Goal: Task Accomplishment & Management: Complete application form

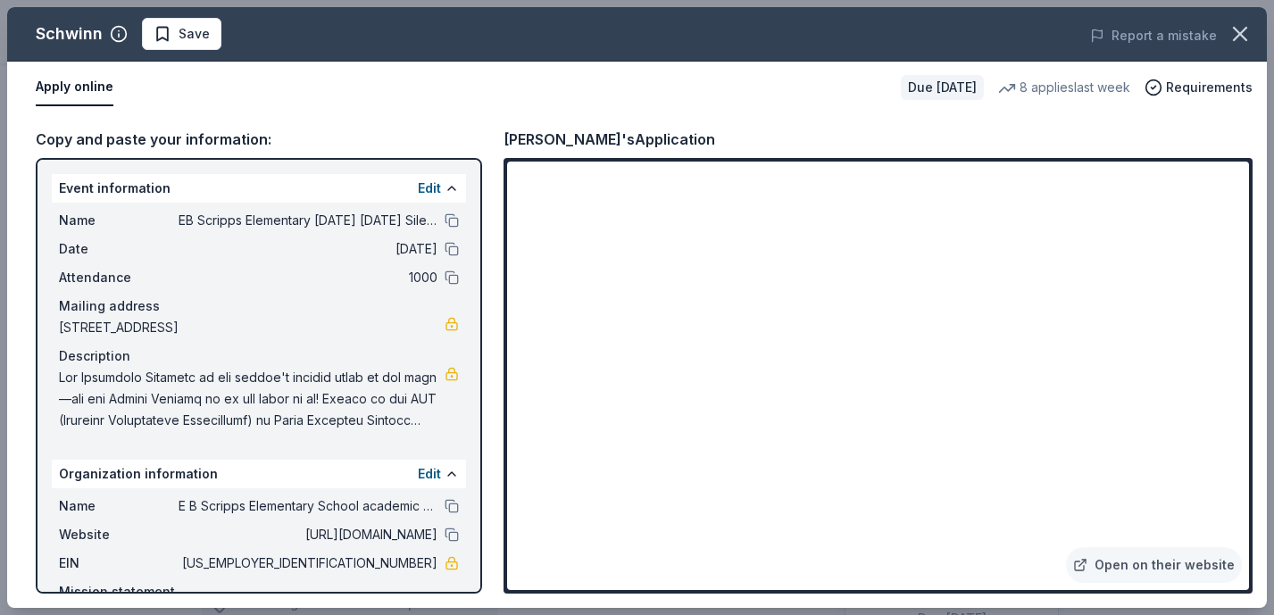
scroll to position [459, 0]
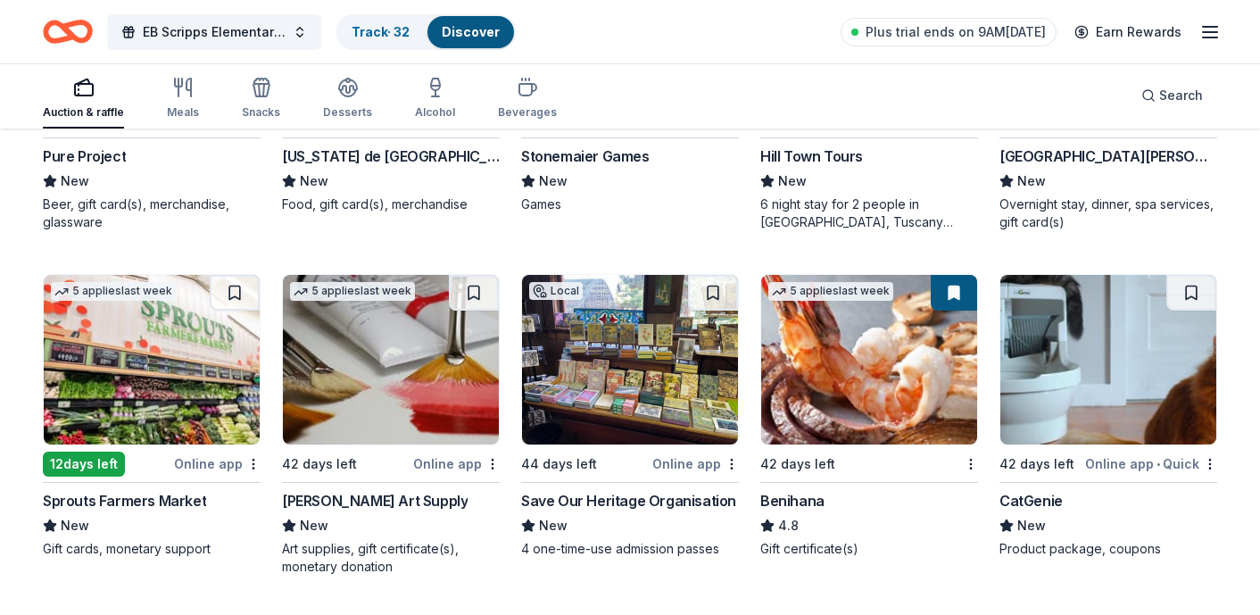
scroll to position [7220, 0]
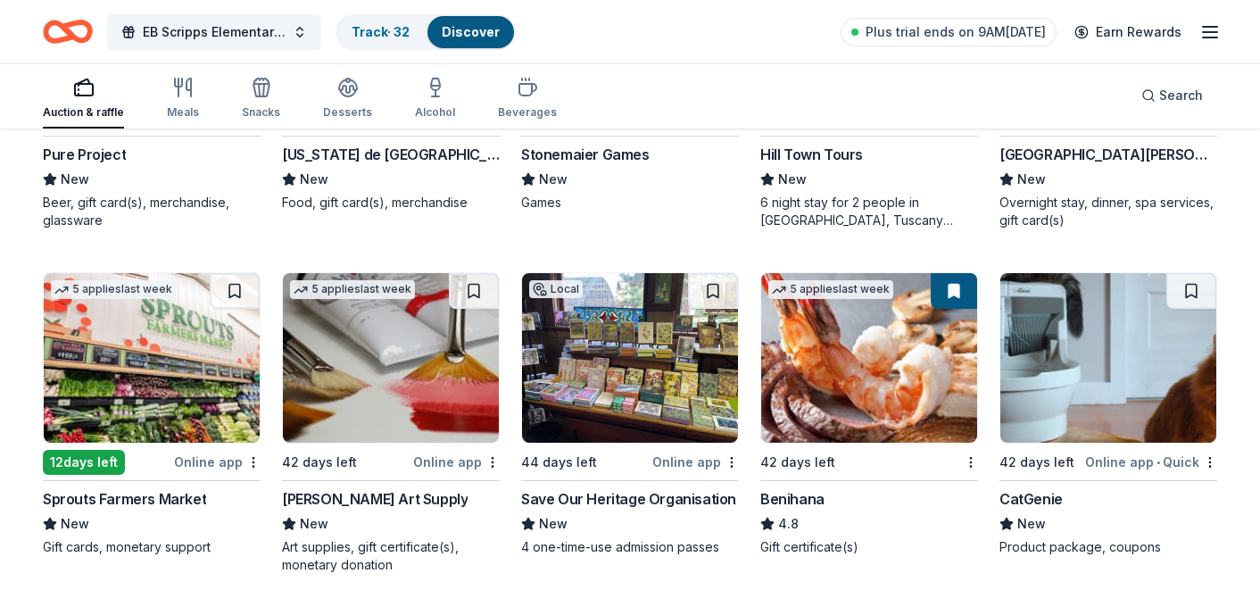
click at [172, 337] on img at bounding box center [152, 358] width 216 height 170
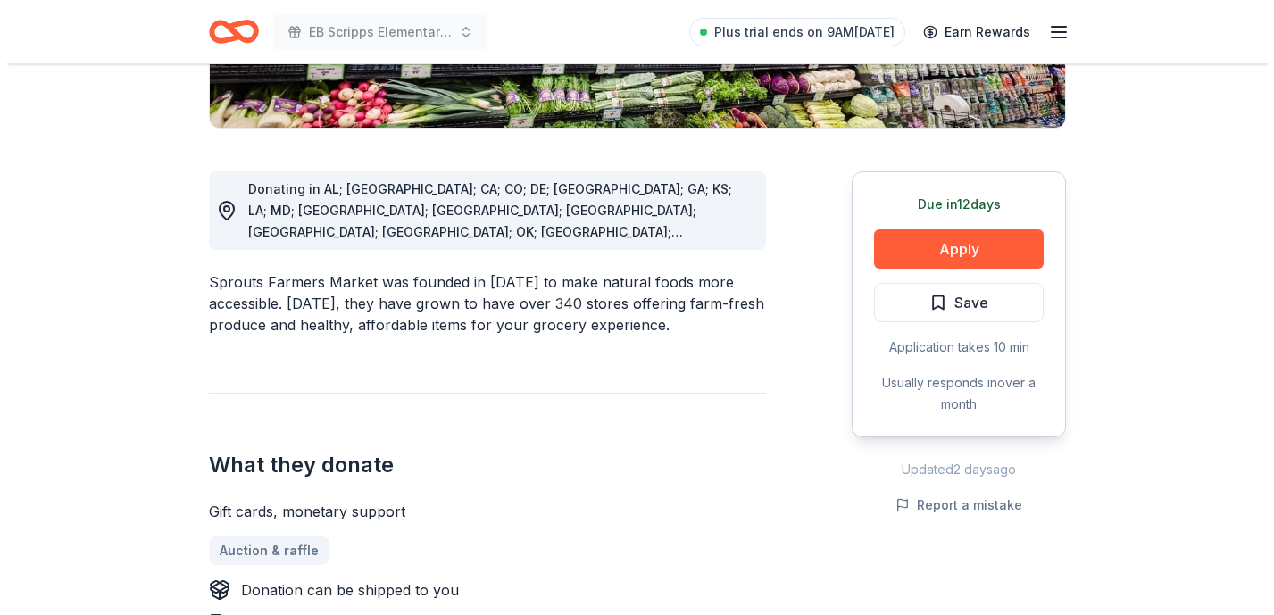
scroll to position [516, 0]
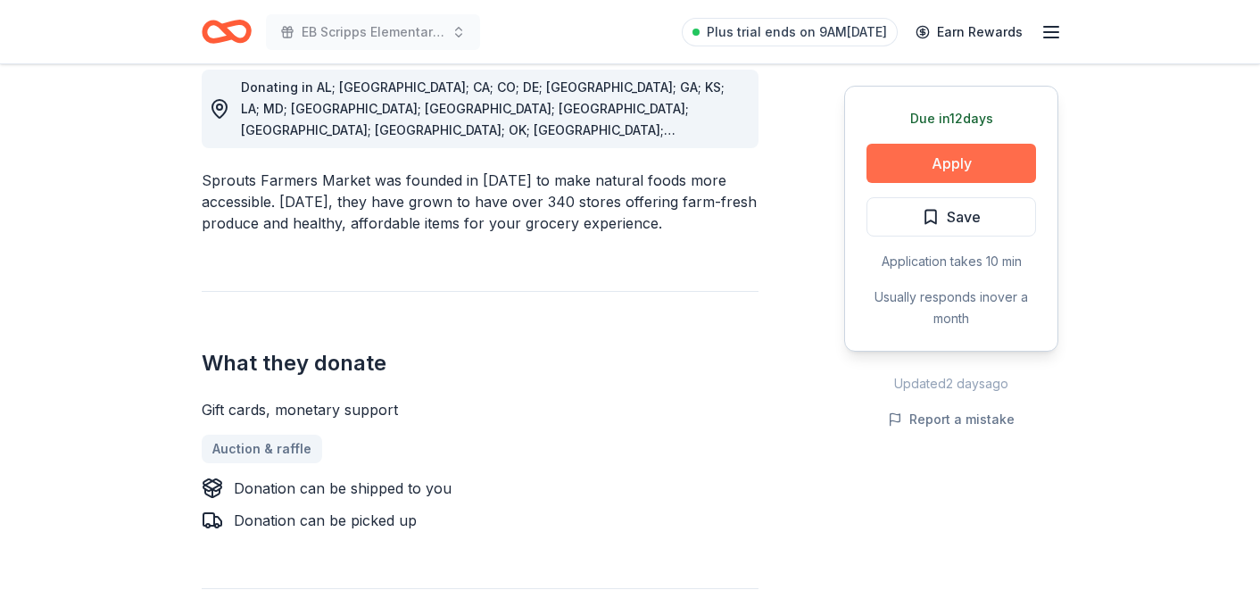
click at [944, 160] on button "Apply" at bounding box center [952, 163] width 170 height 39
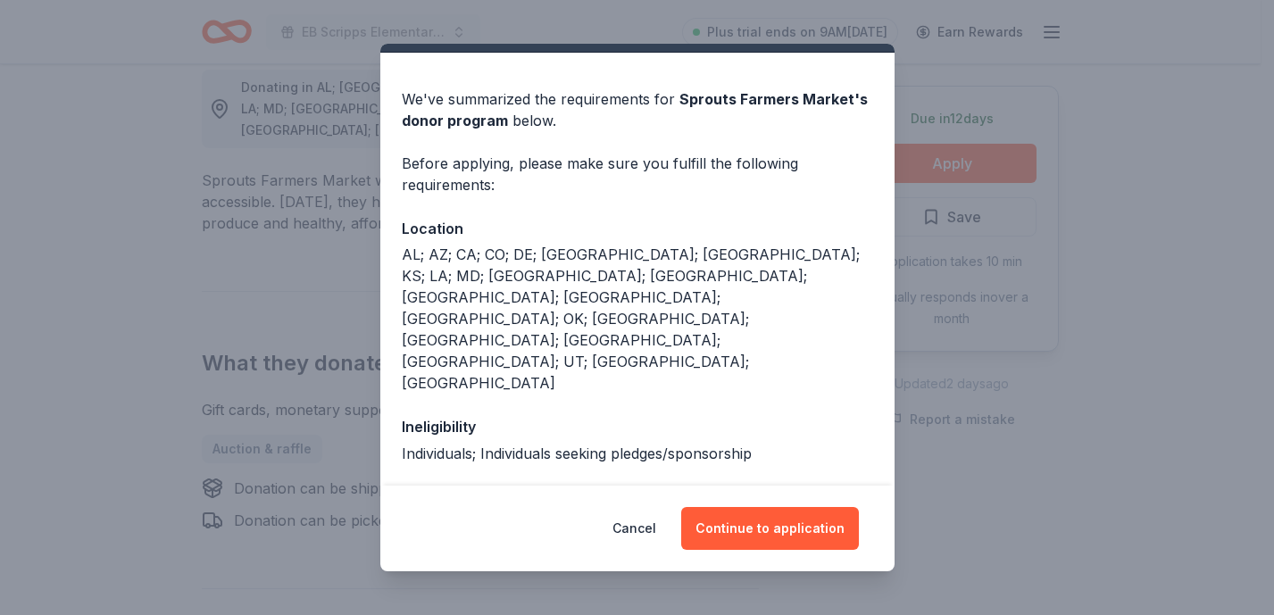
scroll to position [78, 0]
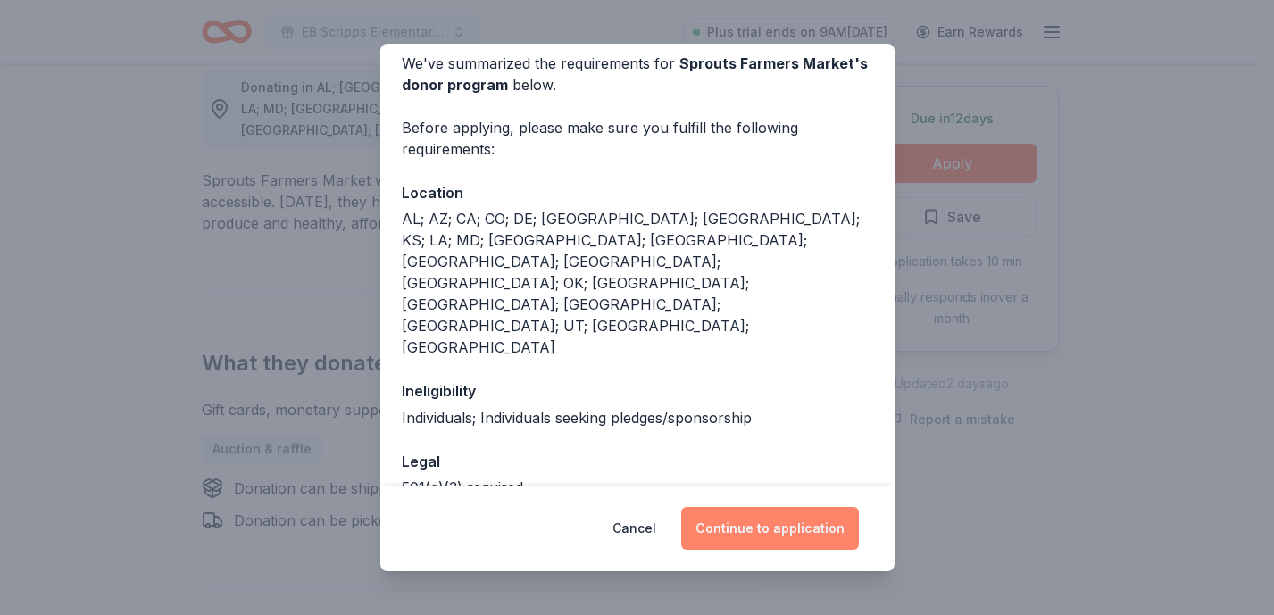
click at [765, 513] on button "Continue to application" at bounding box center [770, 528] width 178 height 43
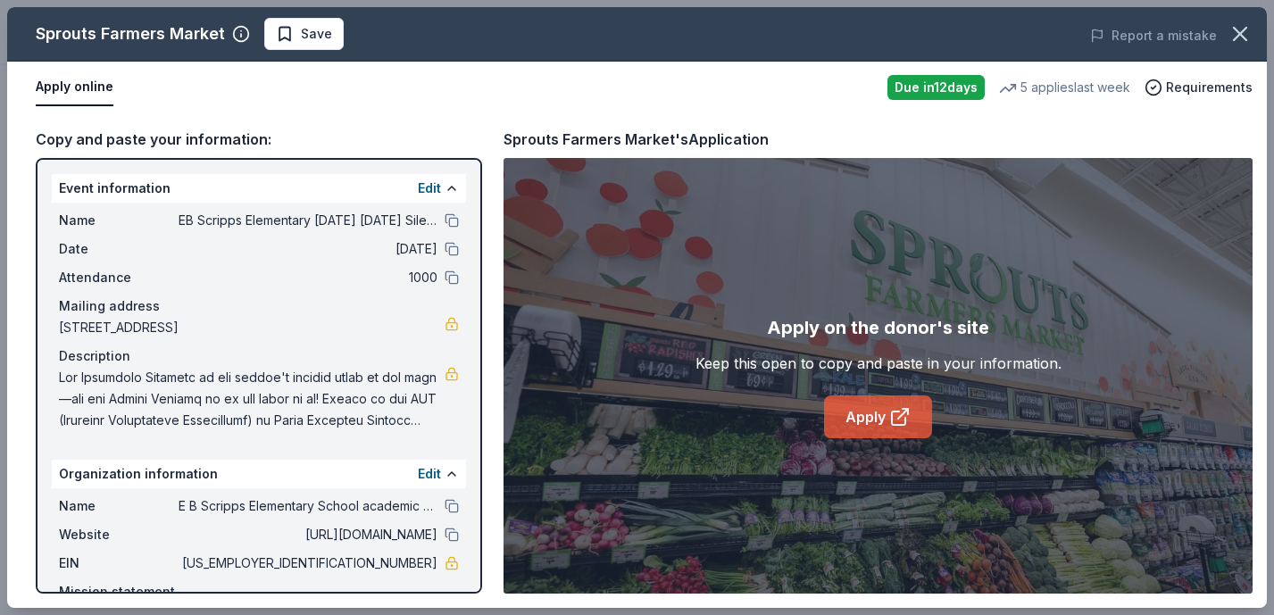
click at [869, 421] on link "Apply" at bounding box center [878, 416] width 108 height 43
